Goal: Information Seeking & Learning: Learn about a topic

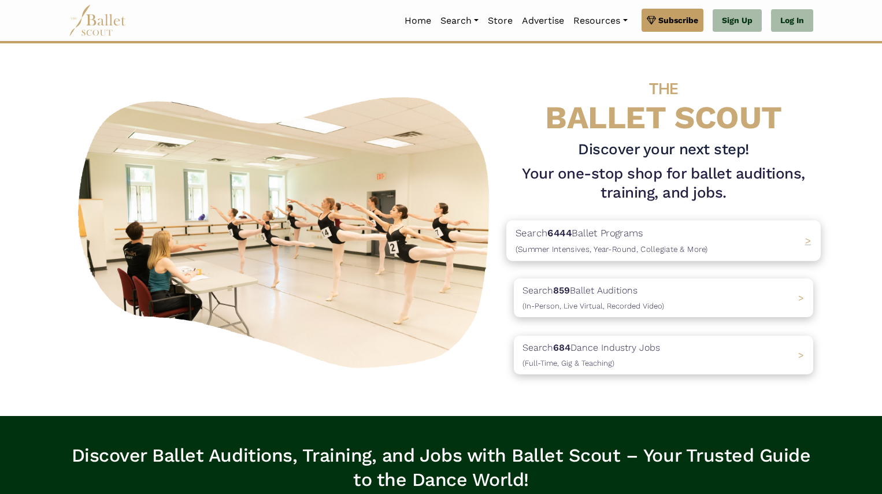
click at [810, 247] on span ">" at bounding box center [808, 241] width 6 height 12
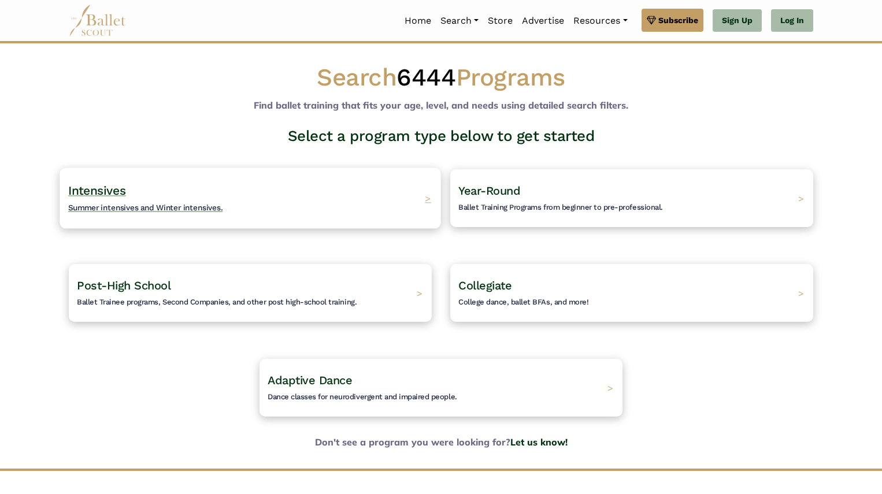
click at [136, 207] on span "Summer intensives and Winter intensives." at bounding box center [145, 207] width 155 height 9
